Goal: Task Accomplishment & Management: Use online tool/utility

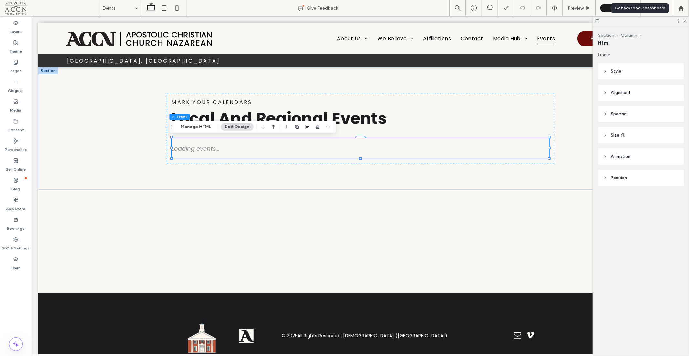
click at [683, 8] on icon at bounding box center [680, 7] width 5 height 5
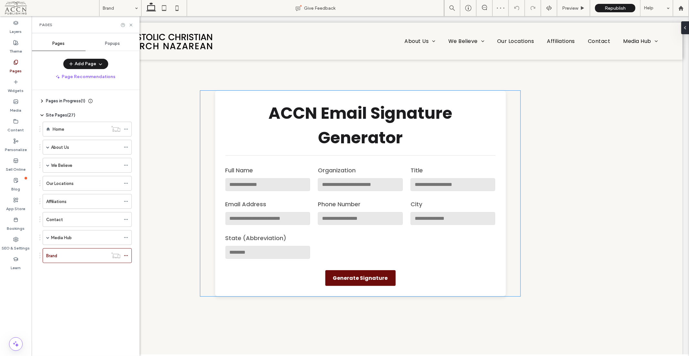
click at [258, 115] on h1 "ACCN Email Signature Generator" at bounding box center [360, 125] width 270 height 49
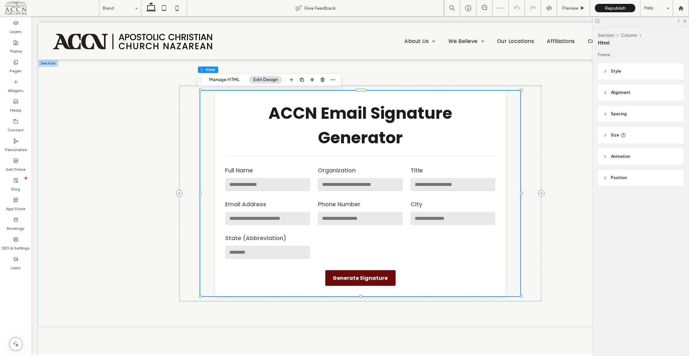
drag, startPoint x: 213, startPoint y: 81, endPoint x: 272, endPoint y: 110, distance: 65.9
click at [213, 81] on button "Manage HTML" at bounding box center [224, 80] width 39 height 8
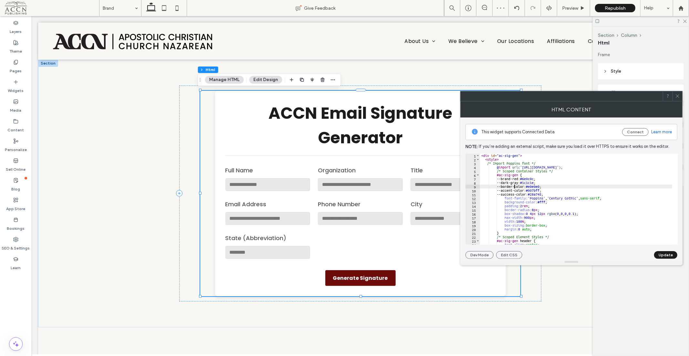
click at [514, 185] on div "< div id = "ac-sig-gen" > < style > /* Import Poppins font */ @ import url( 'ht…" at bounding box center [694, 200] width 429 height 93
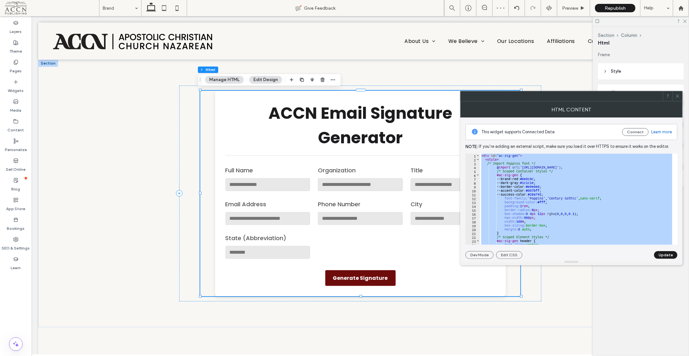
paste textarea "Cursor at row 351"
type textarea "******"
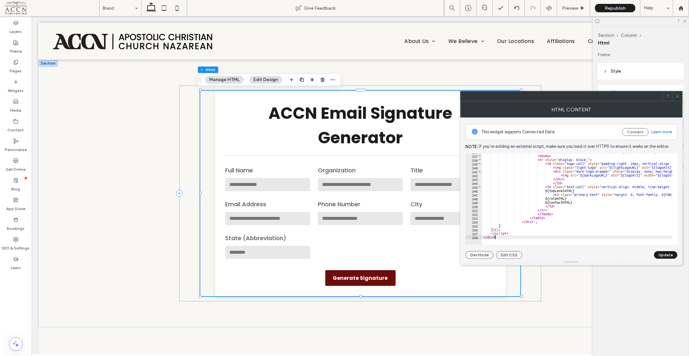
click at [666, 251] on button "Update" at bounding box center [665, 255] width 23 height 8
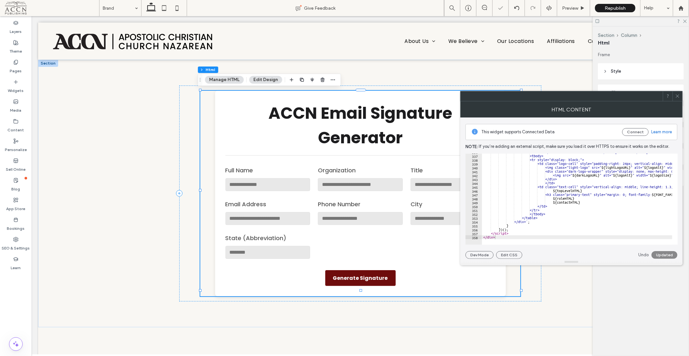
click at [667, 255] on div "Undo Updated" at bounding box center [657, 255] width 39 height 8
click at [676, 99] on span at bounding box center [677, 96] width 5 height 10
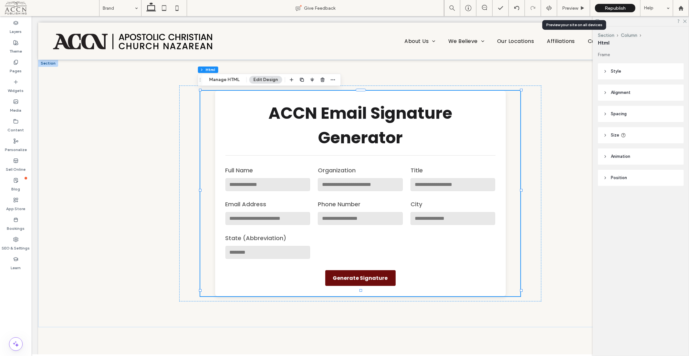
click at [579, 5] on div "Preview" at bounding box center [573, 8] width 33 height 16
click at [566, 2] on div "Preview" at bounding box center [573, 8] width 33 height 16
click at [576, 7] on span "Preview" at bounding box center [570, 7] width 16 height 5
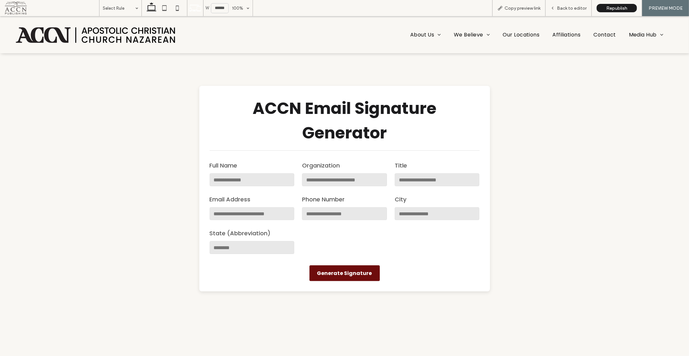
click at [529, 9] on span "Copy preview link" at bounding box center [522, 7] width 36 height 5
click at [21, 6] on span at bounding box center [52, 8] width 94 height 13
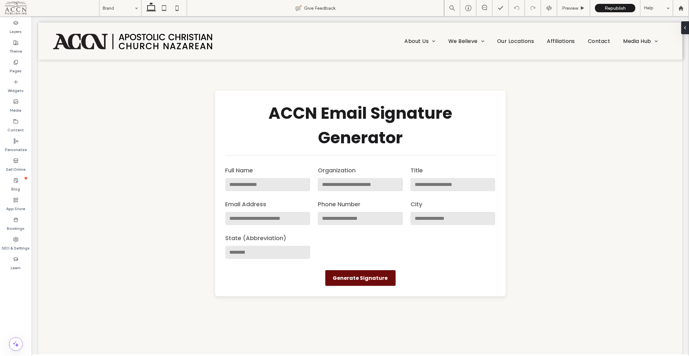
click at [22, 102] on div "Media" at bounding box center [16, 106] width 32 height 20
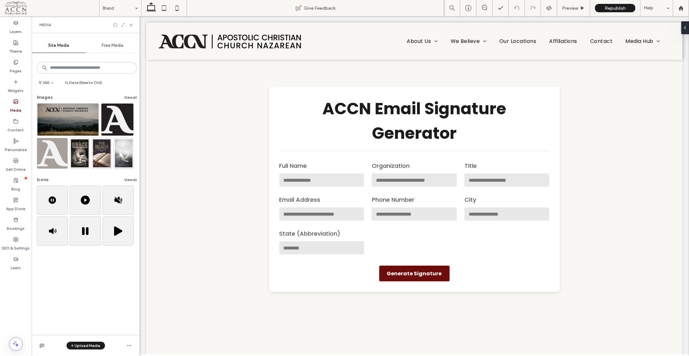
click at [126, 96] on button "View all" at bounding box center [130, 98] width 13 height 8
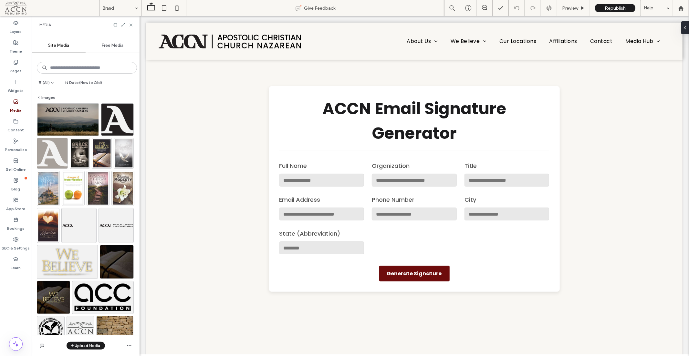
click at [117, 117] on img at bounding box center [117, 119] width 33 height 33
click at [122, 24] on icon at bounding box center [123, 25] width 5 height 5
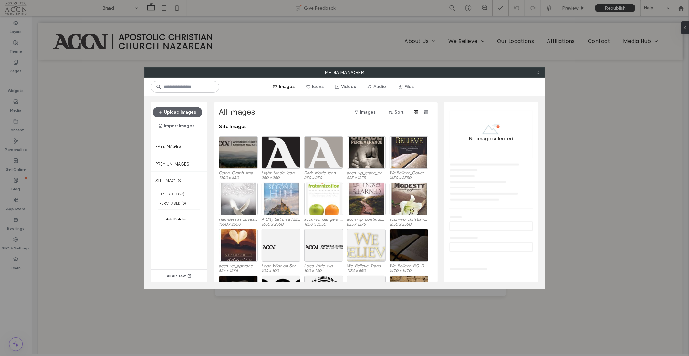
click at [185, 108] on button "Upload Images" at bounding box center [177, 112] width 49 height 10
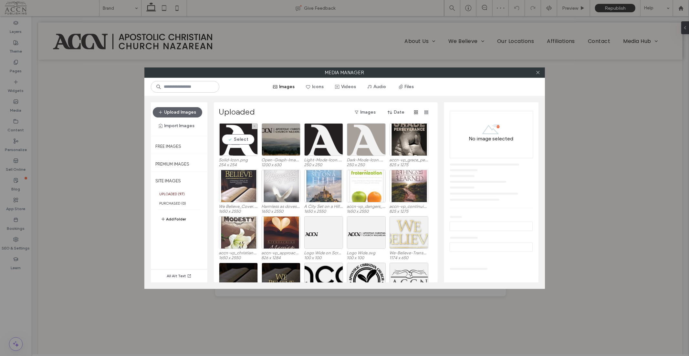
click at [237, 138] on div "Select" at bounding box center [238, 139] width 39 height 33
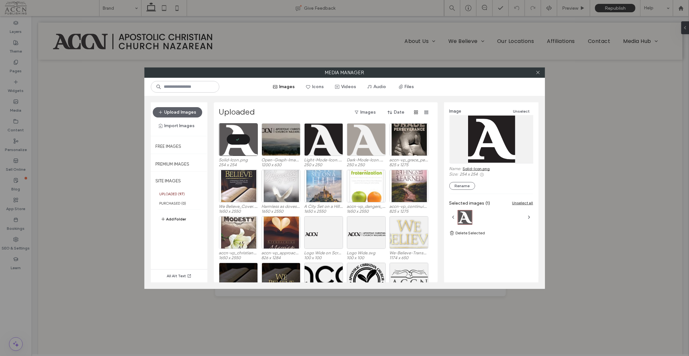
click at [484, 170] on link "Solid-Icon.png" at bounding box center [476, 168] width 27 height 5
drag, startPoint x: 539, startPoint y: 70, endPoint x: 418, endPoint y: 90, distance: 123.3
click at [539, 70] on icon at bounding box center [537, 72] width 5 height 5
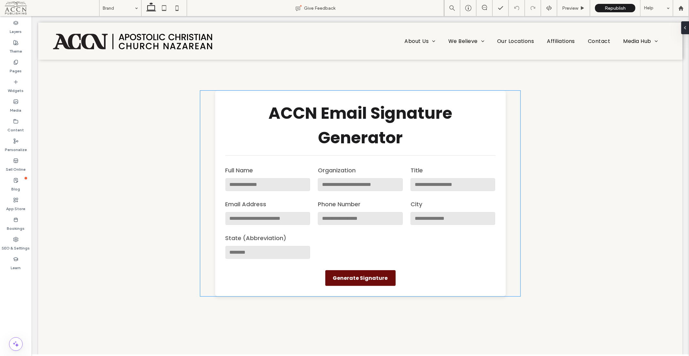
click at [248, 115] on h1 "ACCN Email Signature Generator" at bounding box center [360, 125] width 270 height 49
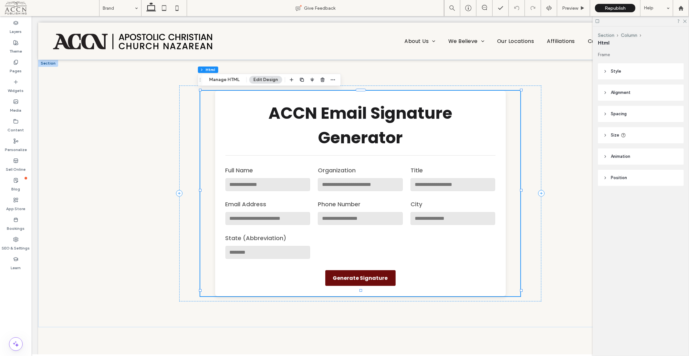
drag, startPoint x: 226, startPoint y: 77, endPoint x: 354, endPoint y: 108, distance: 131.3
click at [226, 77] on button "Manage HTML" at bounding box center [224, 80] width 39 height 8
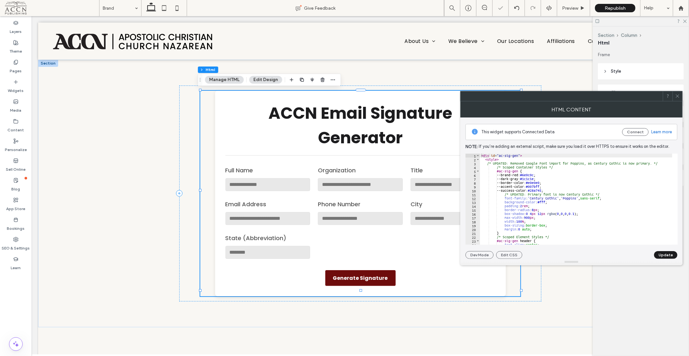
click at [549, 200] on div "< div id = "ac-sig-gen" > < style > /* UPDATED: Removed Google Font import for …" at bounding box center [694, 200] width 429 height 93
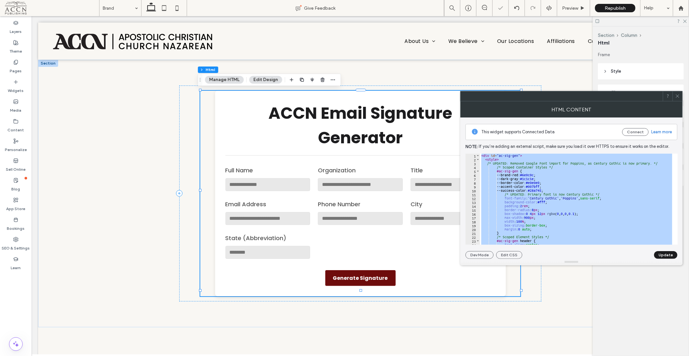
paste textarea "Cursor at row 367"
type textarea "******"
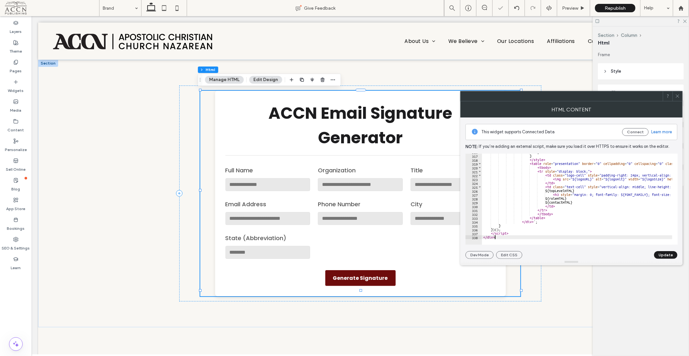
scroll to position [1224, 0]
click at [671, 254] on button "Update" at bounding box center [665, 255] width 23 height 8
click at [676, 98] on icon at bounding box center [677, 96] width 5 height 5
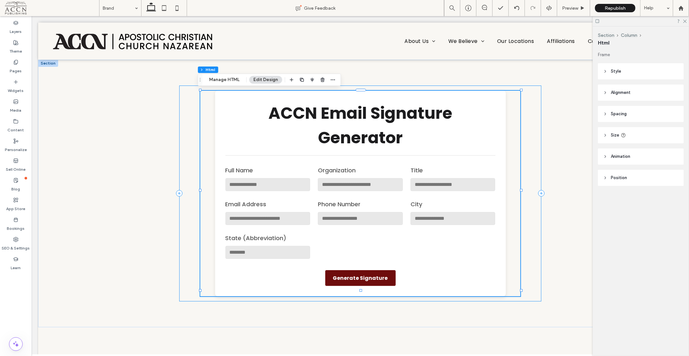
click at [536, 144] on div "ACCN Email Signature Generator Full Name Organization Title Email Address Phone…" at bounding box center [360, 193] width 362 height 216
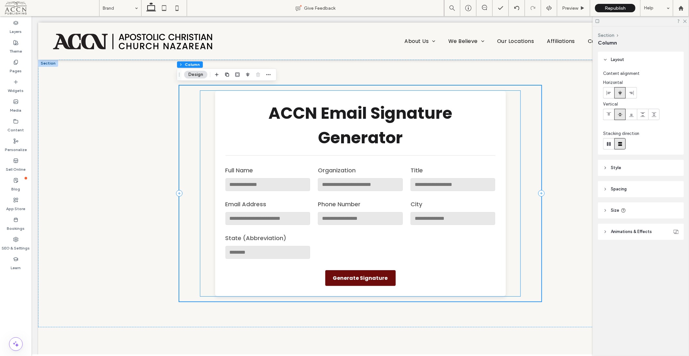
click at [463, 170] on label "Title" at bounding box center [452, 170] width 85 height 9
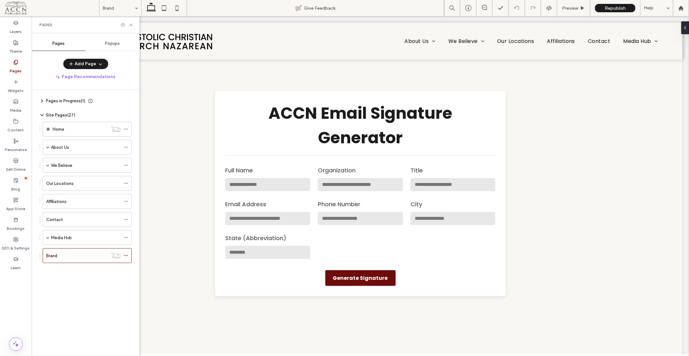
click at [68, 238] on label "Media Hub" at bounding box center [61, 237] width 21 height 11
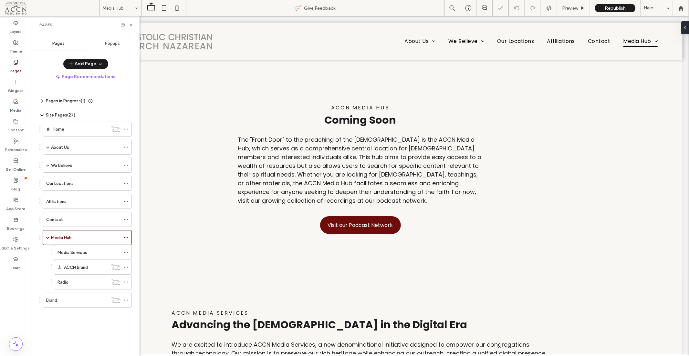
click at [70, 253] on label "Media Services" at bounding box center [72, 252] width 30 height 11
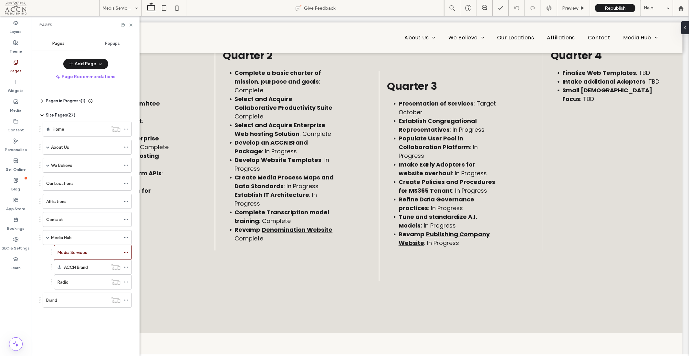
scroll to position [962, 0]
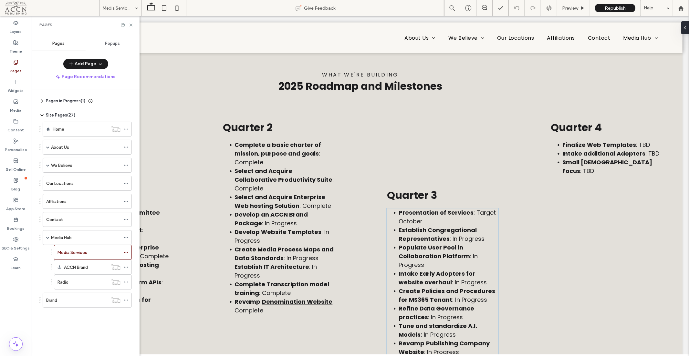
click at [435, 252] on li "Populate User Pool in Collaboration Platform : In Progress" at bounding box center [447, 256] width 99 height 26
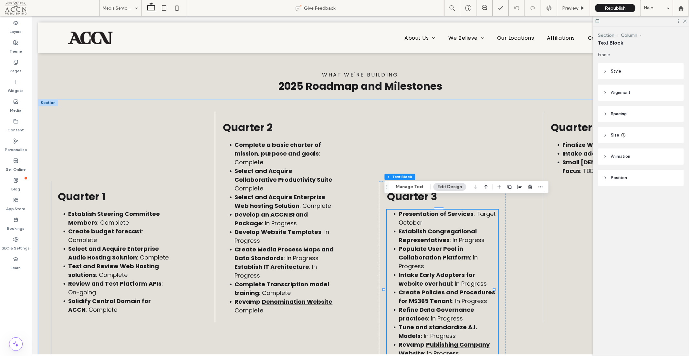
click at [447, 211] on li "Presentation of Services : Target October" at bounding box center [447, 218] width 99 height 17
click at [447, 211] on ul "Presentation of Services : Target October Establish Congregational Representati…" at bounding box center [442, 284] width 111 height 148
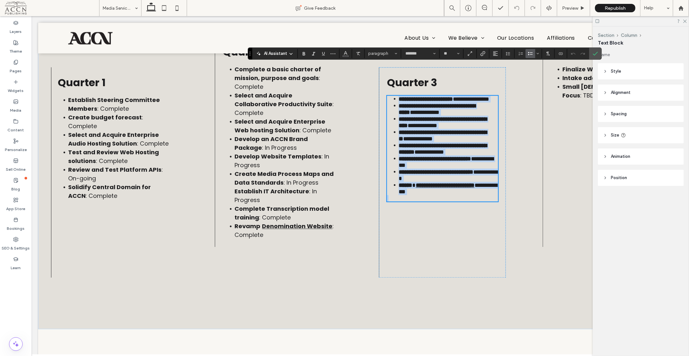
scroll to position [1022, 0]
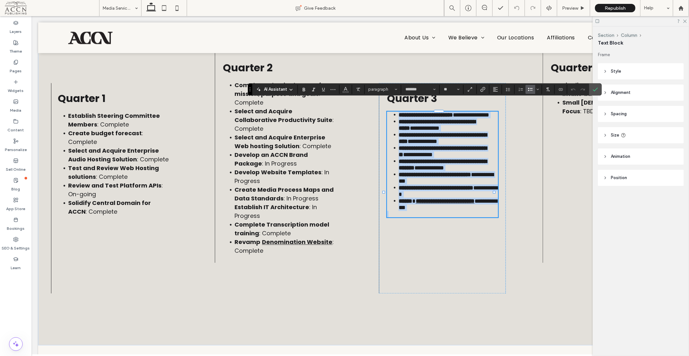
click at [398, 112] on strong "**********" at bounding box center [425, 115] width 54 height 6
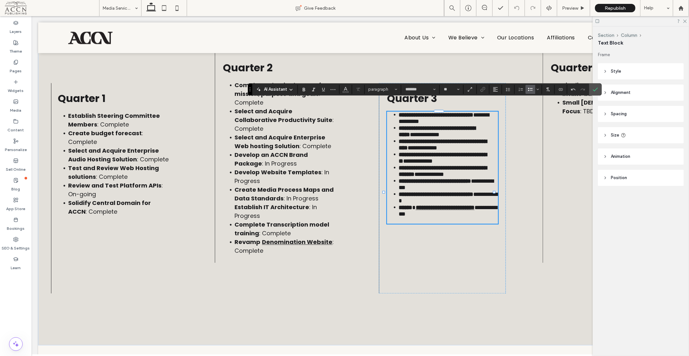
click at [436, 113] on span "**********" at bounding box center [443, 118] width 90 height 12
click at [517, 126] on div "**********" at bounding box center [360, 192] width 644 height 306
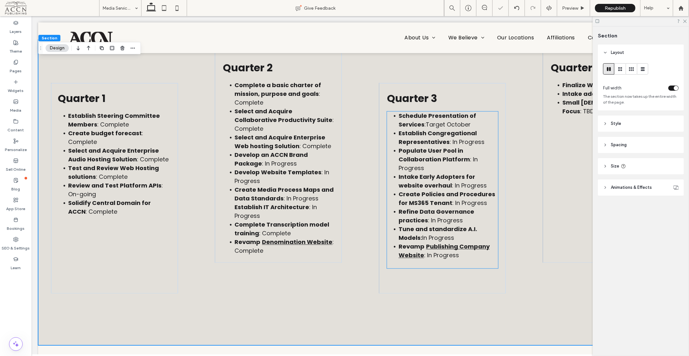
click at [435, 120] on span "Target October" at bounding box center [447, 124] width 45 height 8
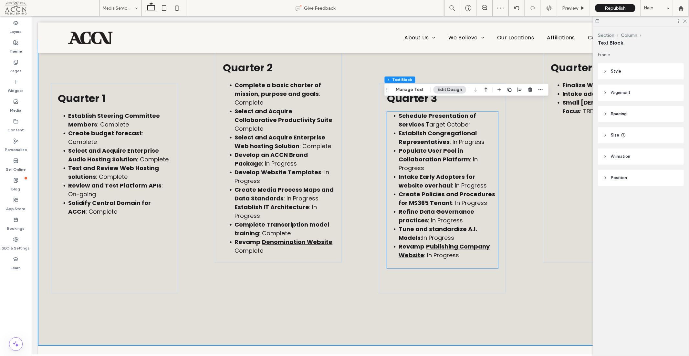
click at [435, 114] on div "Schedule Presentation of Services : Target October Establish Congregational Rep…" at bounding box center [442, 189] width 111 height 157
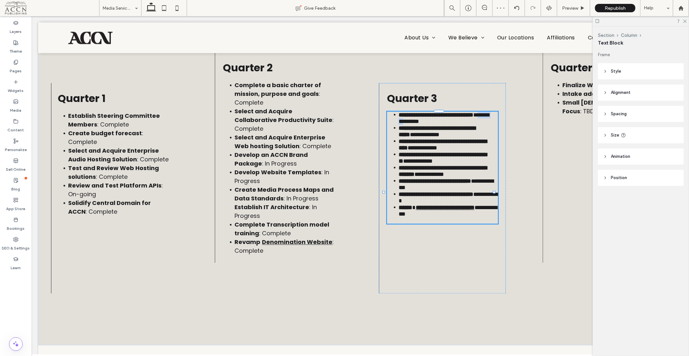
type input "*******"
type input "**"
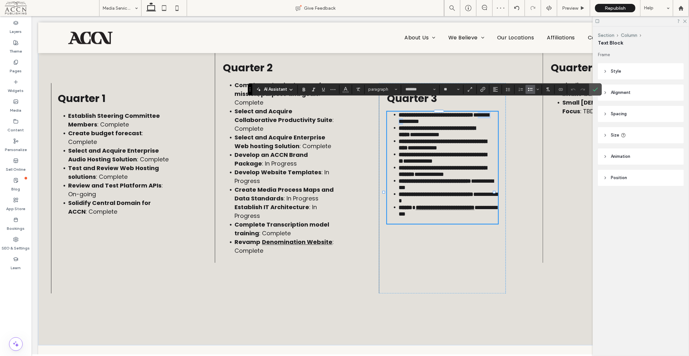
click at [441, 112] on span "**********" at bounding box center [443, 118] width 90 height 12
click at [477, 111] on li "**********" at bounding box center [447, 117] width 99 height 13
click at [509, 117] on div "**********" at bounding box center [360, 192] width 644 height 306
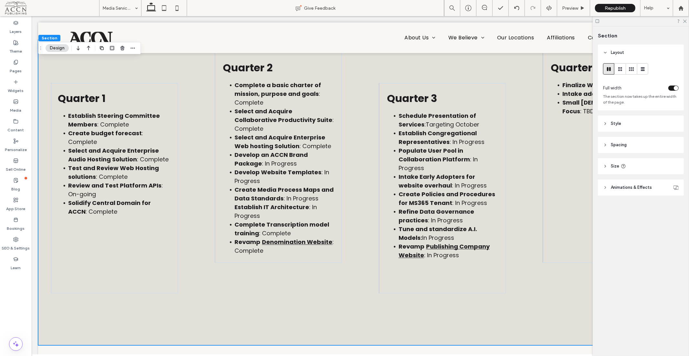
click at [528, 199] on div "Quarter 1 Establish Steering Committee Members : Complete Create budget forecas…" at bounding box center [360, 192] width 644 height 306
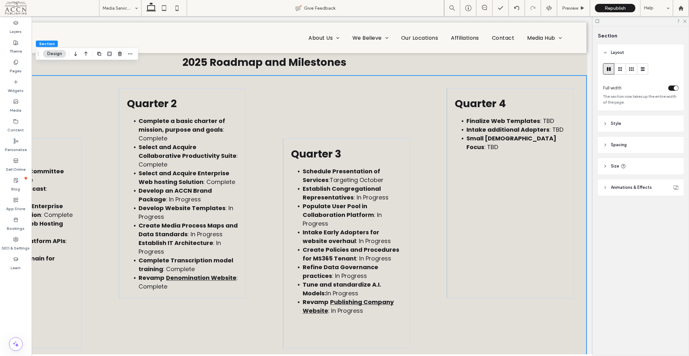
scroll to position [0, 0]
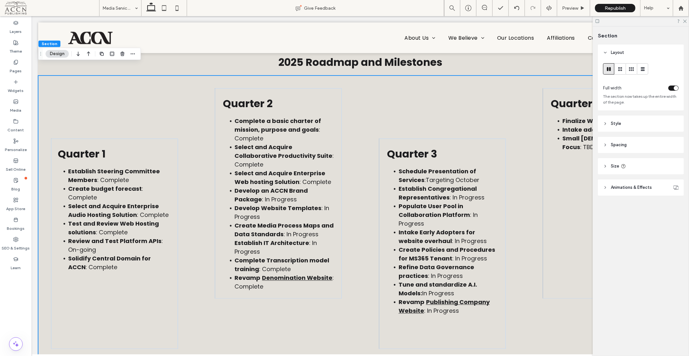
drag, startPoint x: 454, startPoint y: 351, endPoint x: 334, endPoint y: 312, distance: 125.8
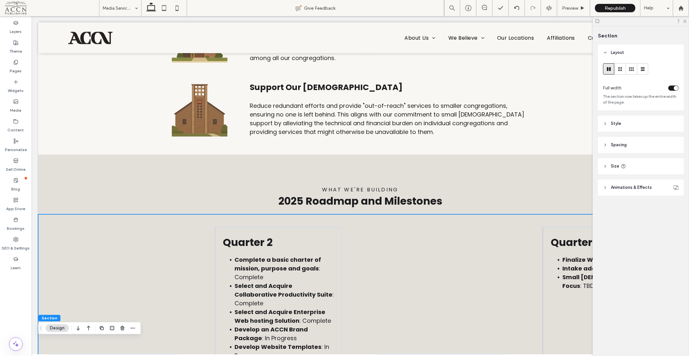
scroll to position [890, 0]
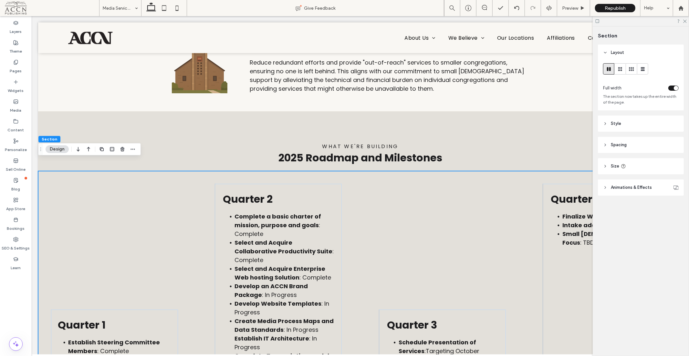
click at [684, 22] on icon at bounding box center [684, 21] width 4 height 4
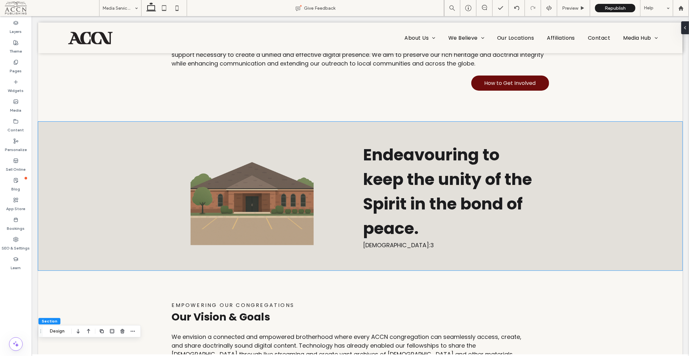
scroll to position [0, 0]
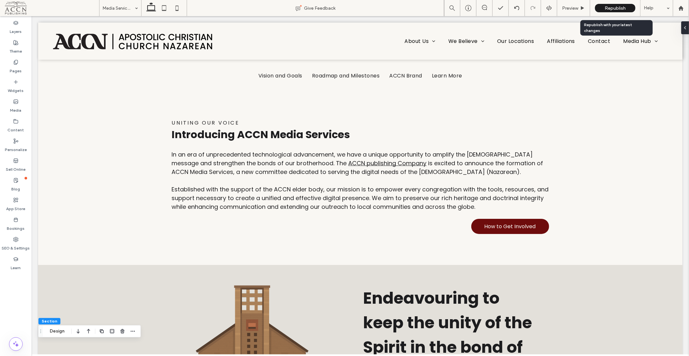
click at [628, 5] on div "Republish" at bounding box center [615, 8] width 40 height 8
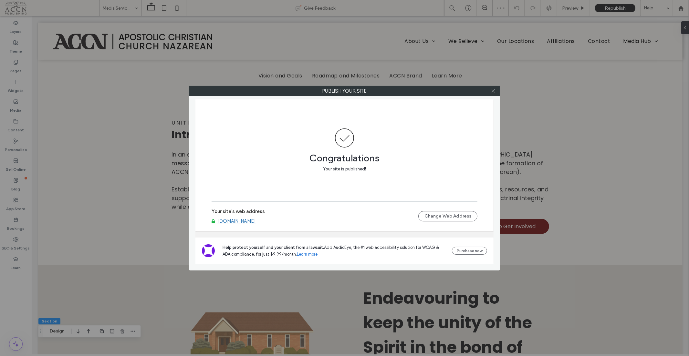
click at [495, 92] on icon at bounding box center [493, 90] width 5 height 5
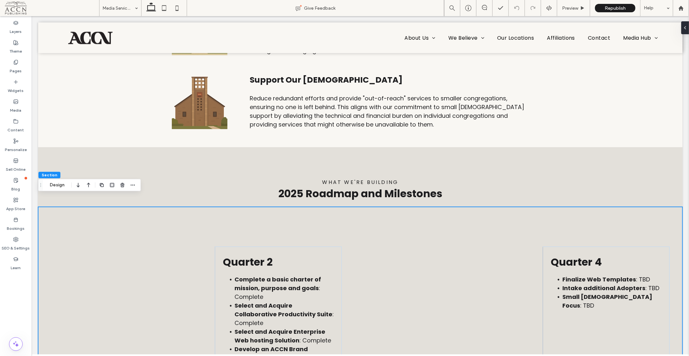
scroll to position [998, 0]
